Goal: Find specific page/section: Find specific page/section

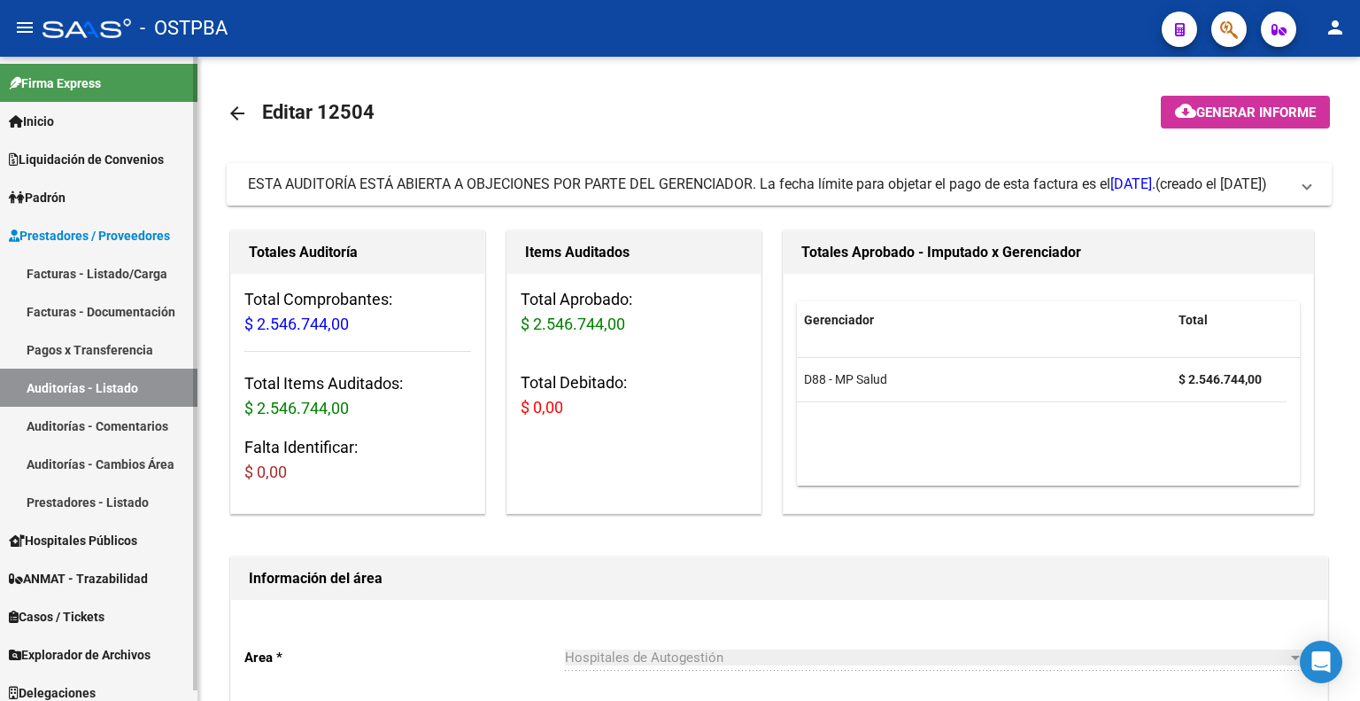
click at [122, 381] on link "Auditorías - Listado" at bounding box center [98, 387] width 197 height 38
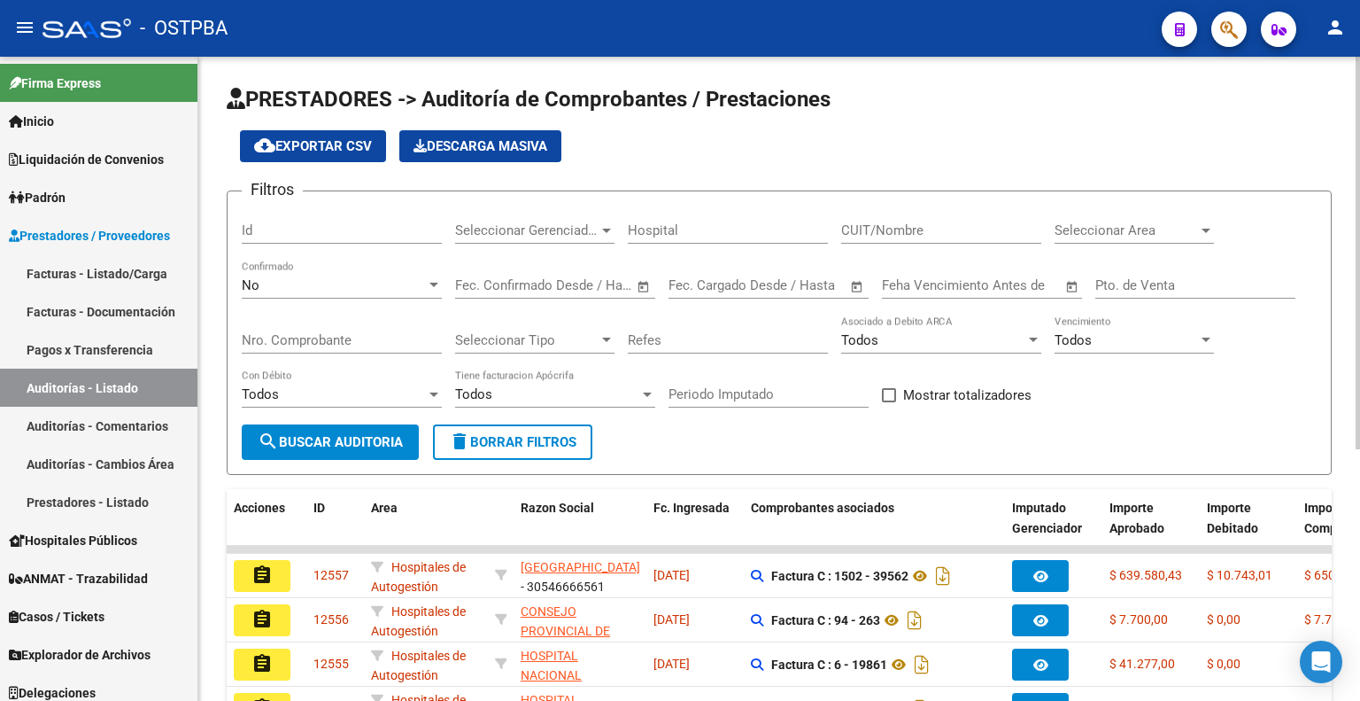
click at [276, 278] on div "No" at bounding box center [334, 285] width 184 height 16
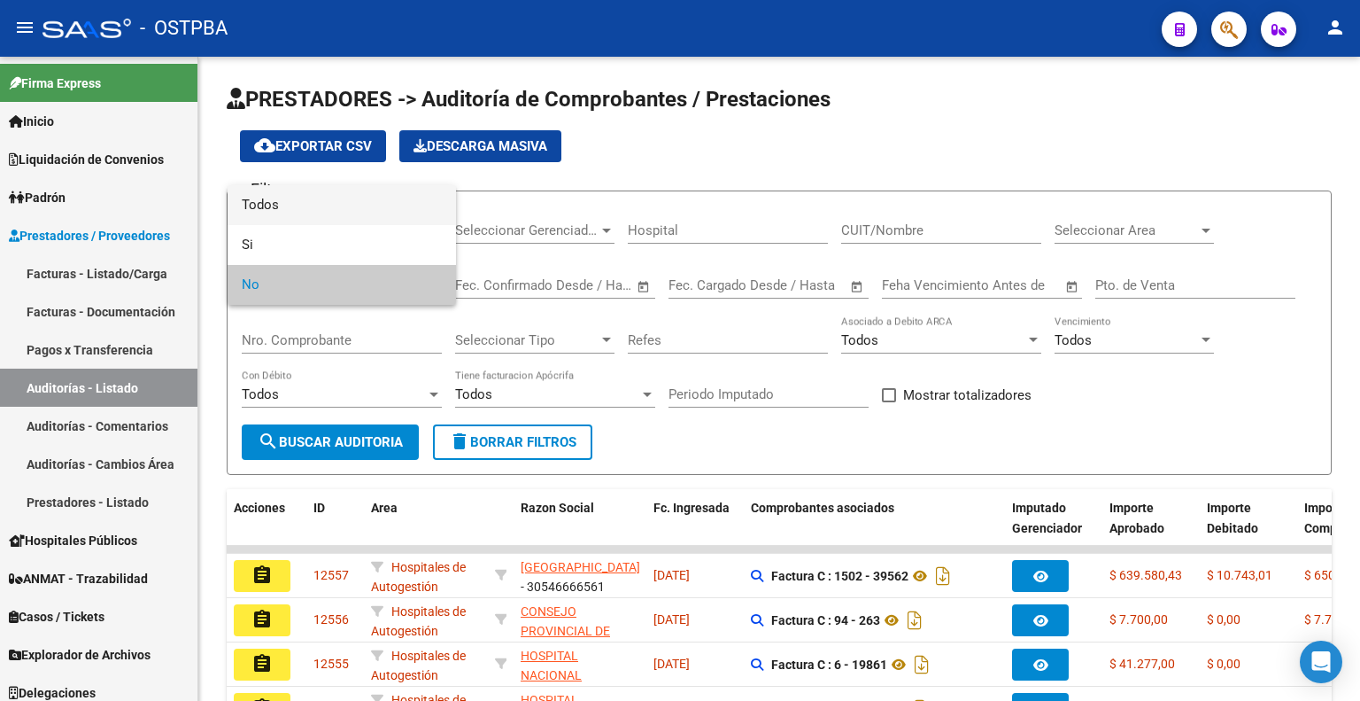
drag, startPoint x: 273, startPoint y: 205, endPoint x: 283, endPoint y: 205, distance: 9.7
click at [274, 205] on span "Todos" at bounding box center [342, 205] width 200 height 40
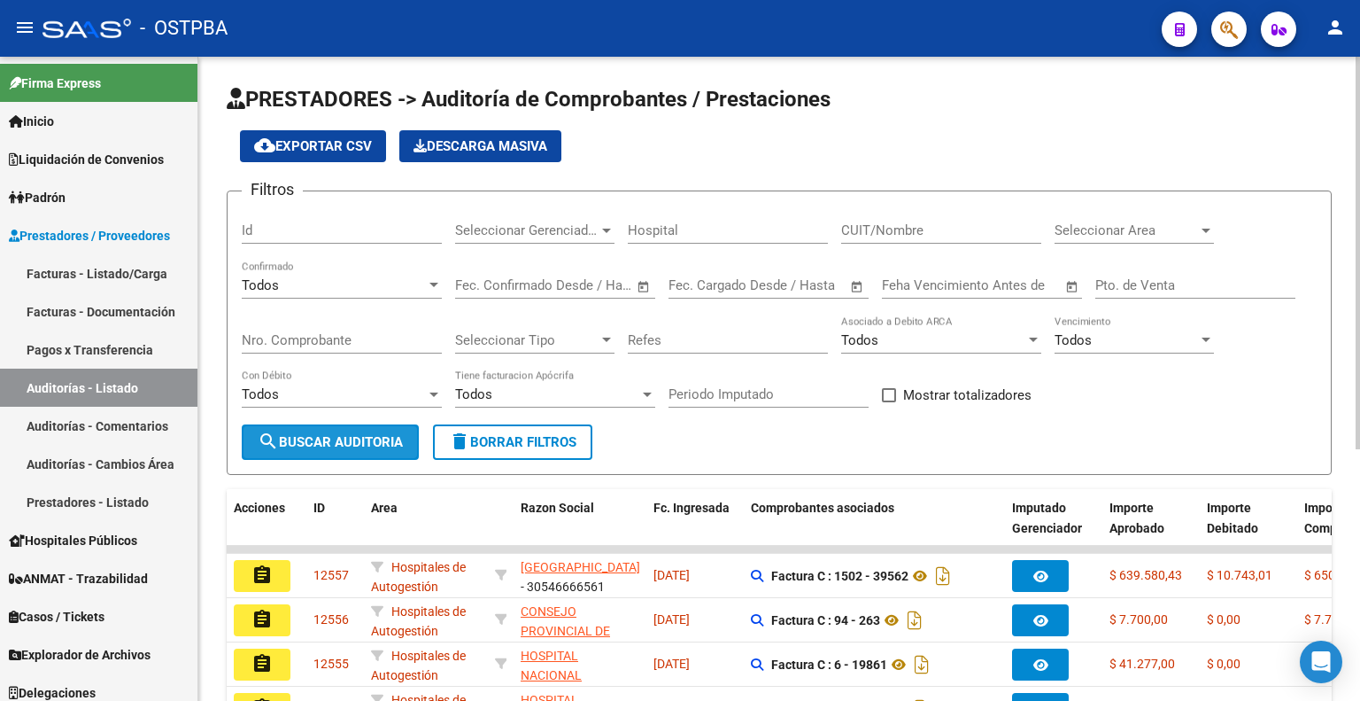
click at [337, 441] on span "search Buscar Auditoria" at bounding box center [330, 442] width 145 height 16
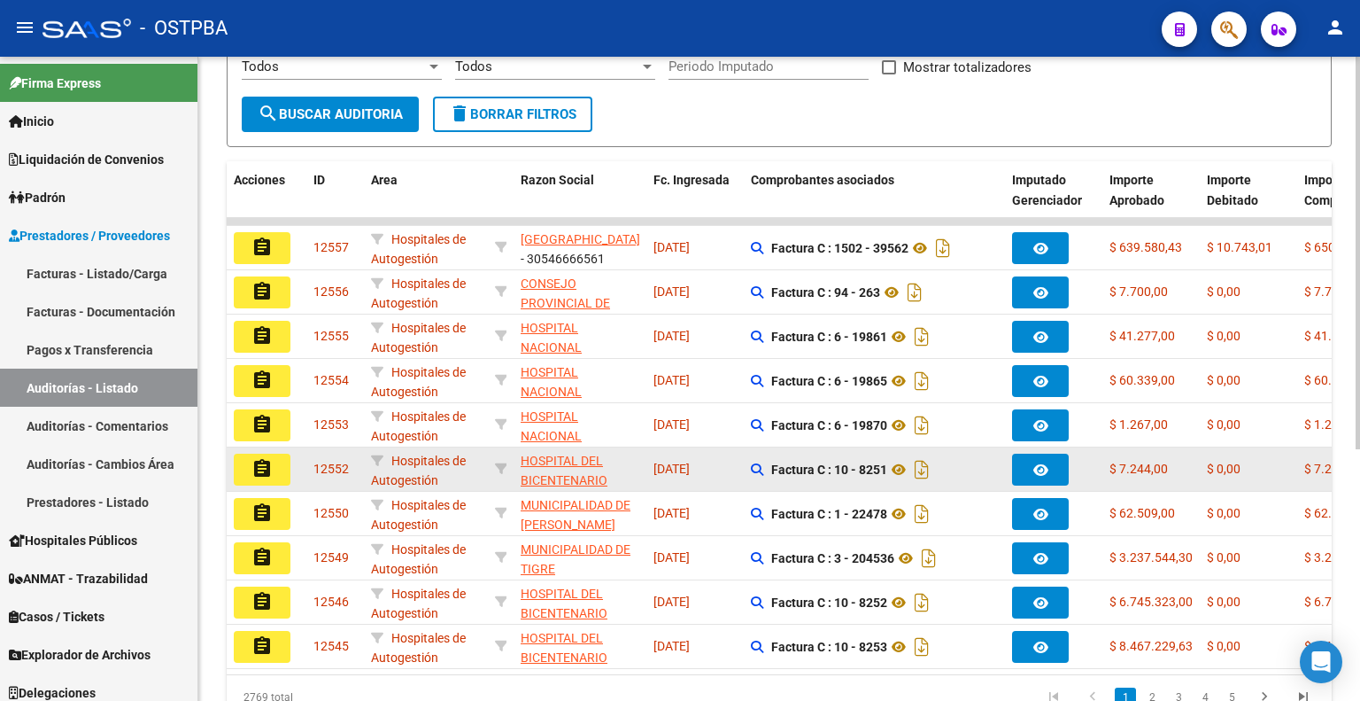
scroll to position [354, 0]
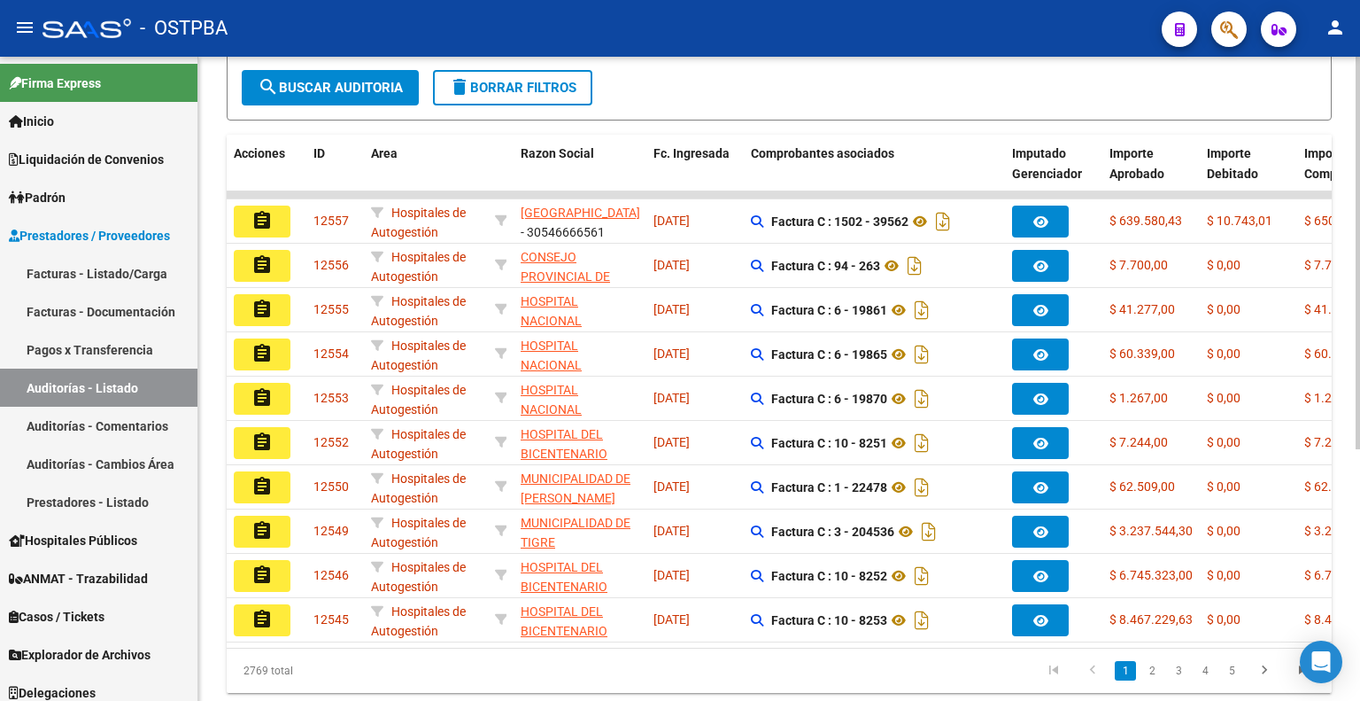
drag, startPoint x: 701, startPoint y: 644, endPoint x: 758, endPoint y: 647, distance: 56.8
click at [758, 647] on datatable-body "assignment [GEOGRAPHIC_DATA] de Autogestión [GEOGRAPHIC_DATA] - 30546666561 [DA…" at bounding box center [779, 419] width 1105 height 456
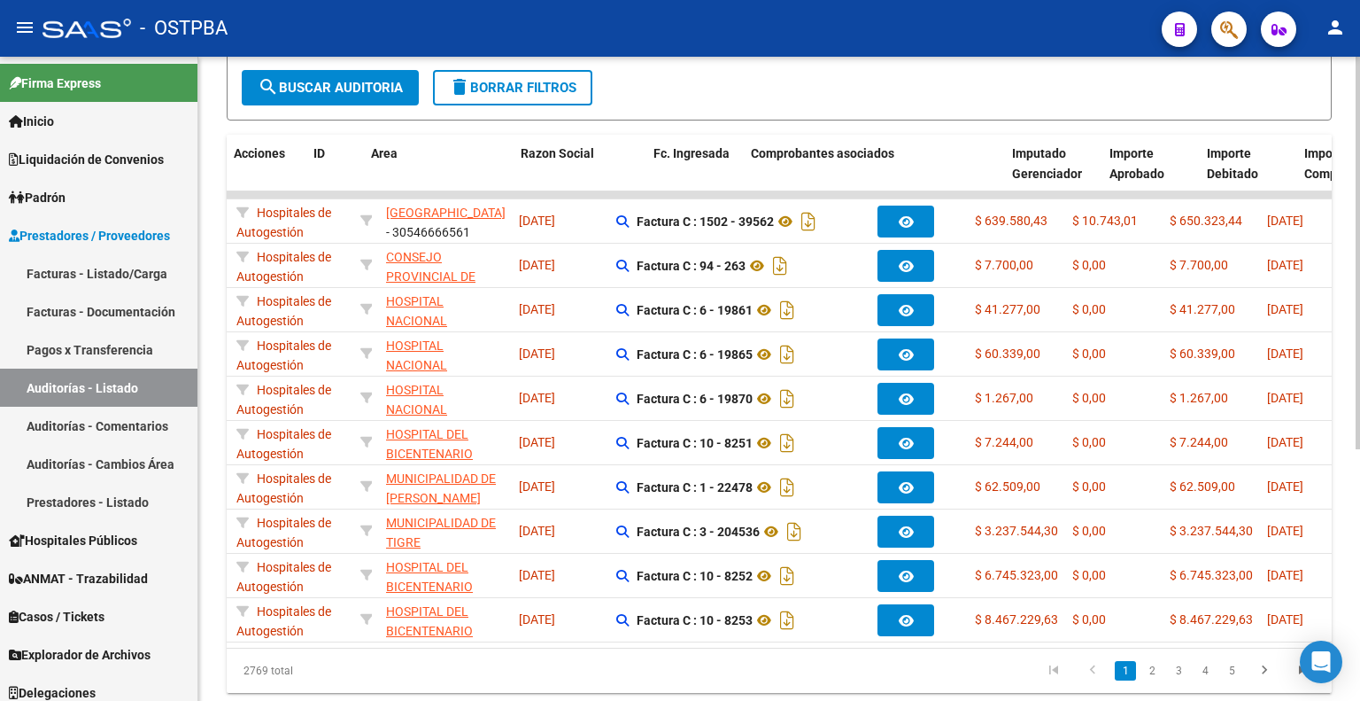
scroll to position [0, 0]
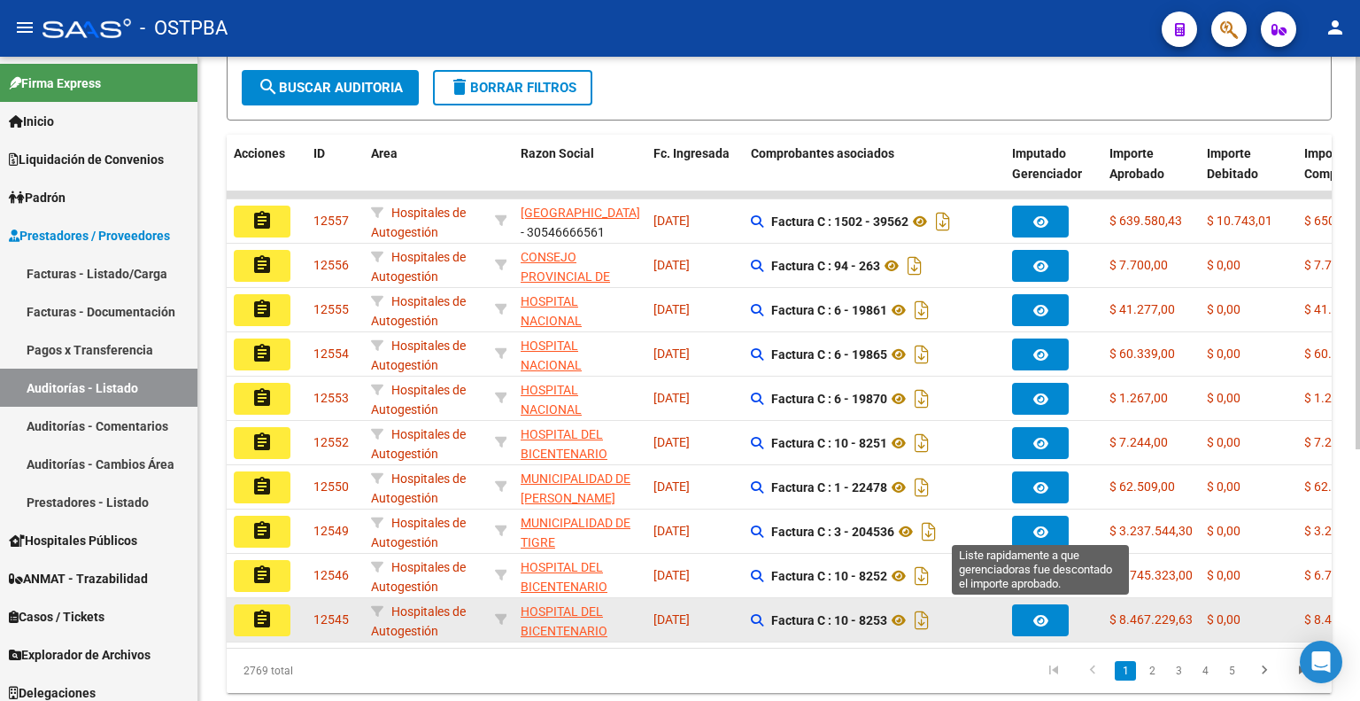
click at [1038, 615] on icon "button" at bounding box center [1041, 620] width 15 height 13
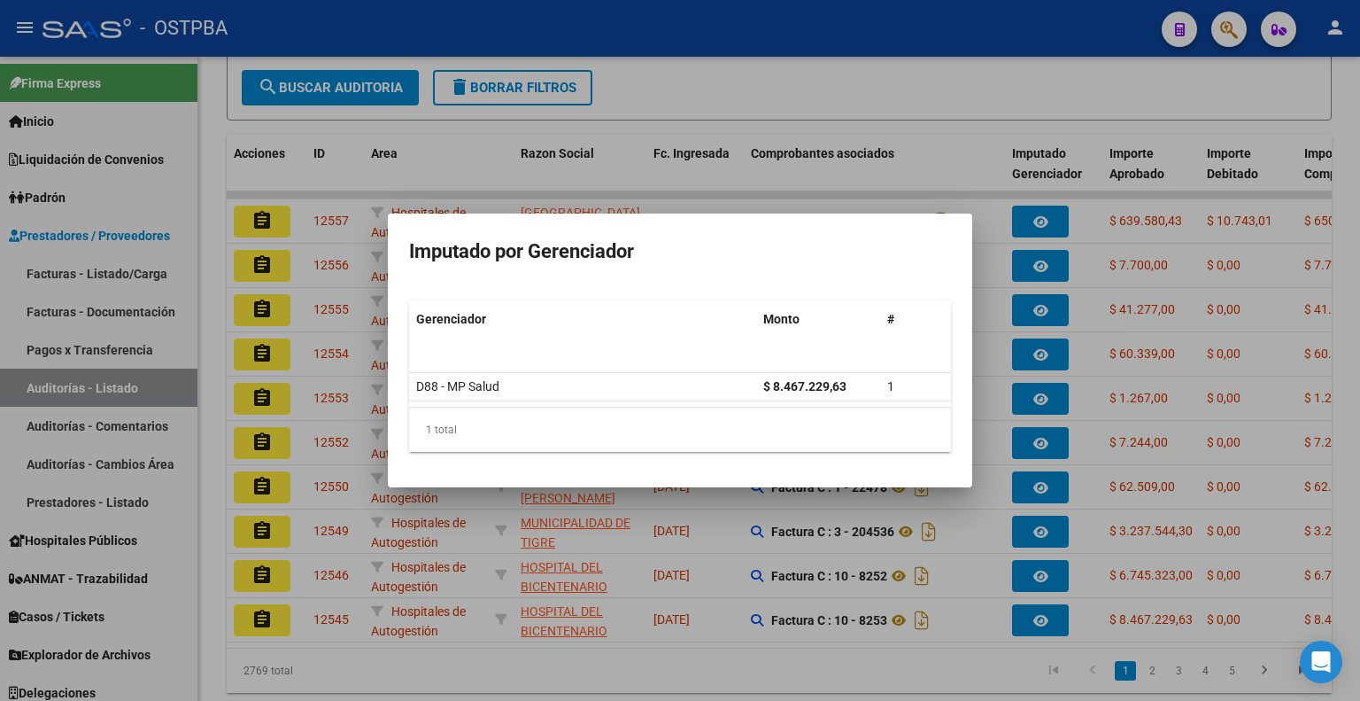
click at [530, 649] on div at bounding box center [680, 350] width 1360 height 701
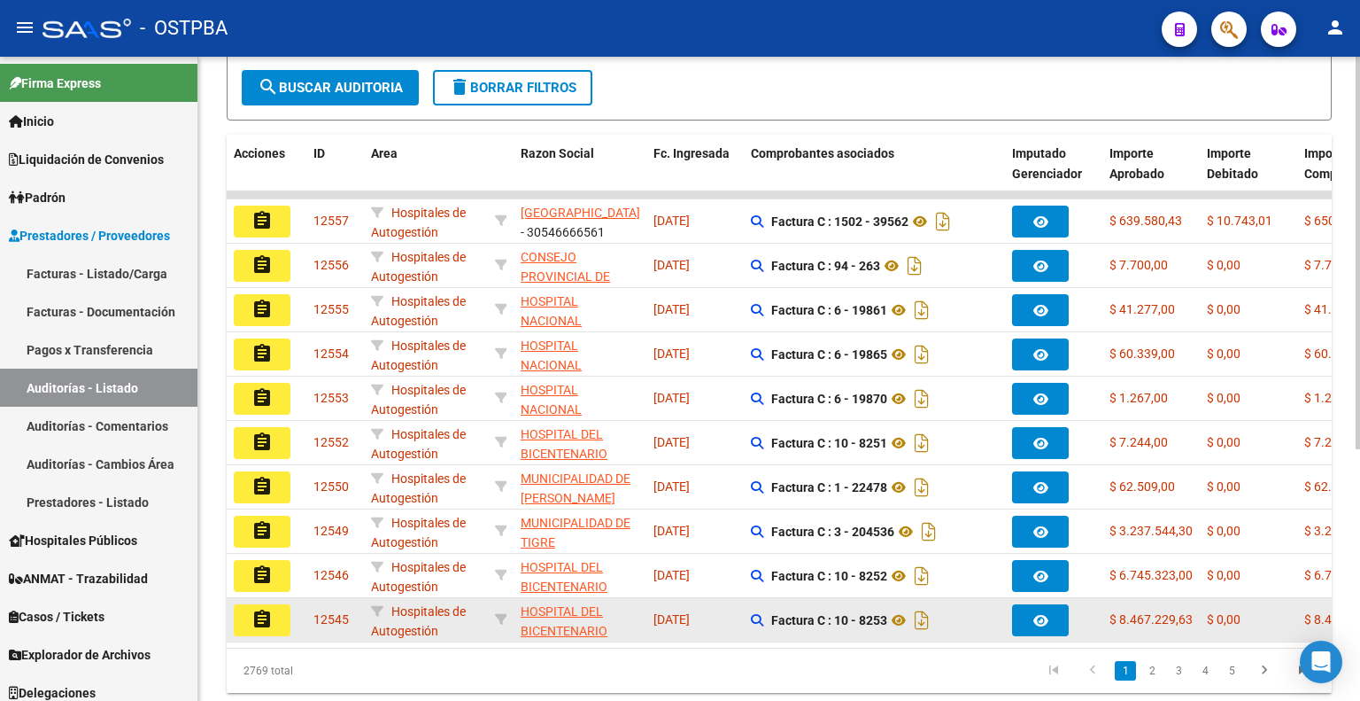
click at [269, 616] on mat-icon "assignment" at bounding box center [262, 618] width 21 height 21
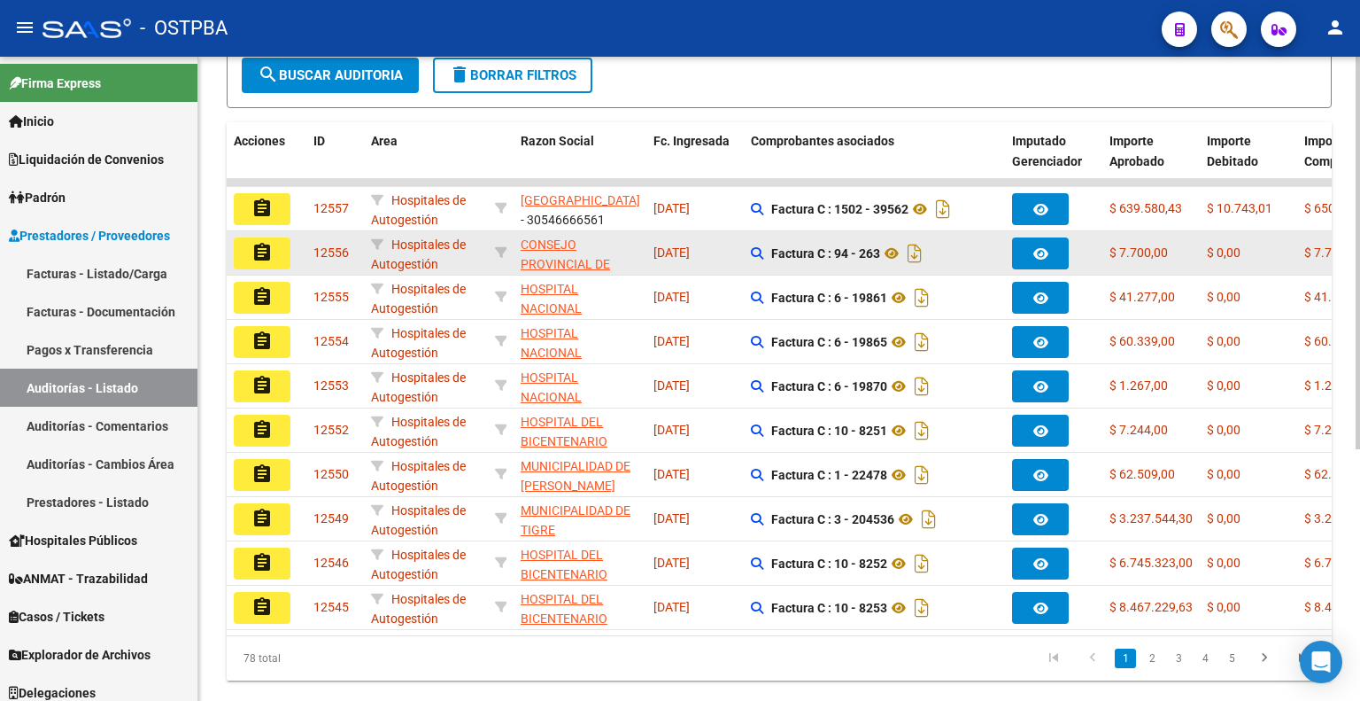
scroll to position [414, 0]
